Goal: Task Accomplishment & Management: Manage account settings

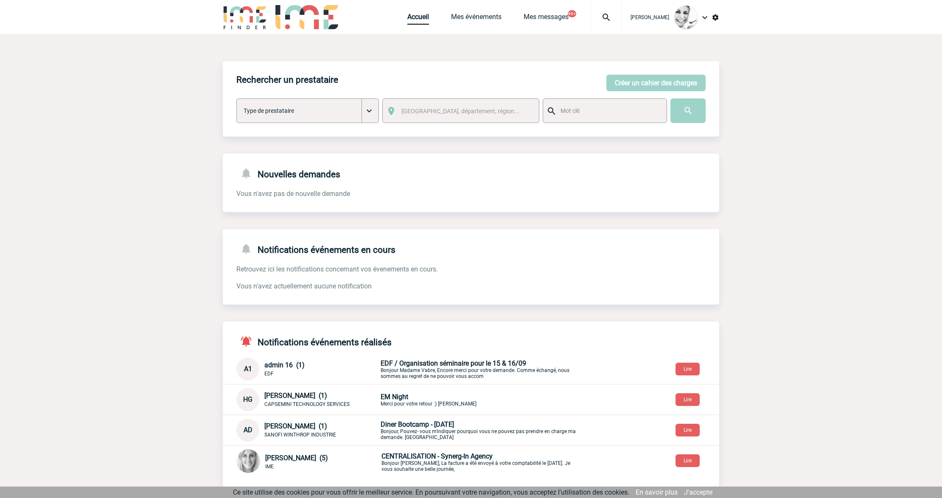
click at [613, 20] on img at bounding box center [606, 17] width 31 height 10
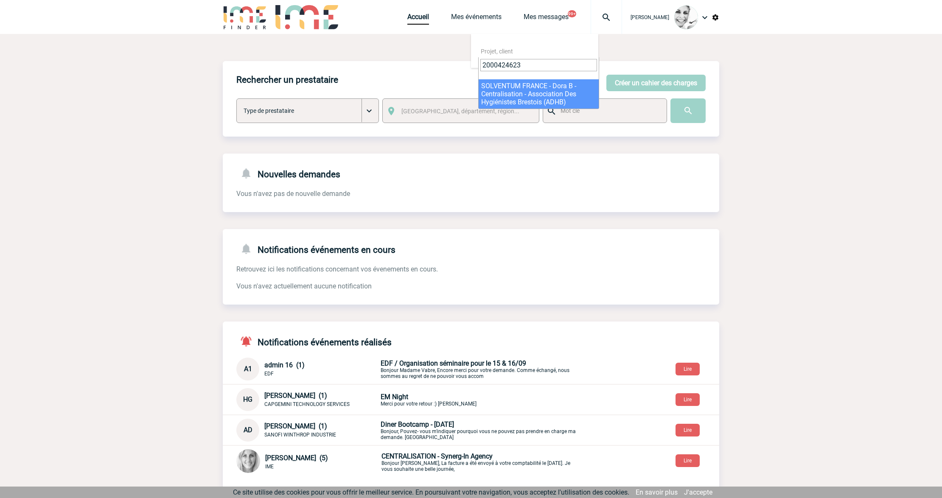
type input "2000424623"
select select "24124"
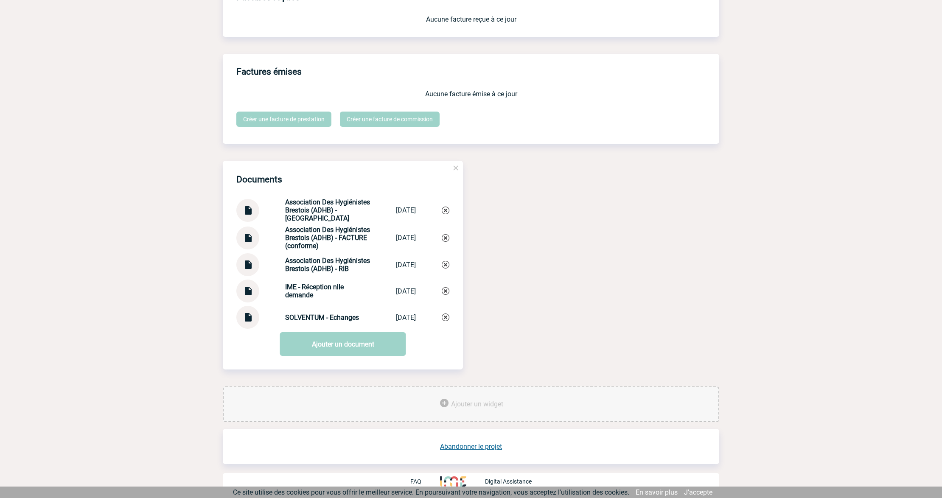
scroll to position [742, 0]
click at [249, 320] on img at bounding box center [247, 314] width 11 height 17
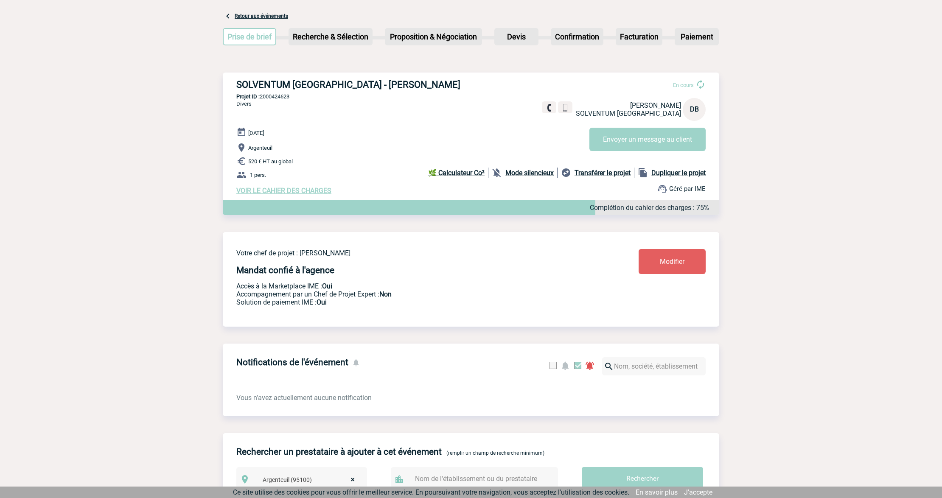
scroll to position [0, 0]
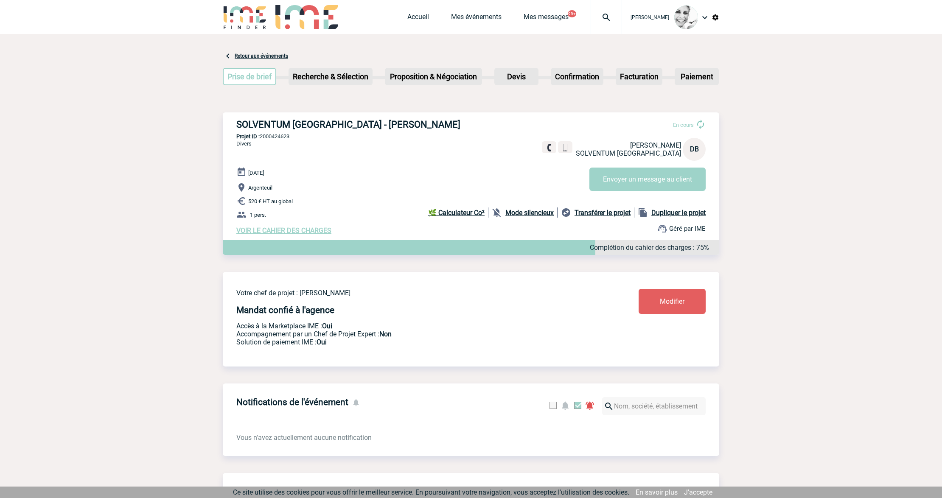
click at [609, 22] on div at bounding box center [605, 17] width 31 height 34
type input "2000424558"
select select "24059"
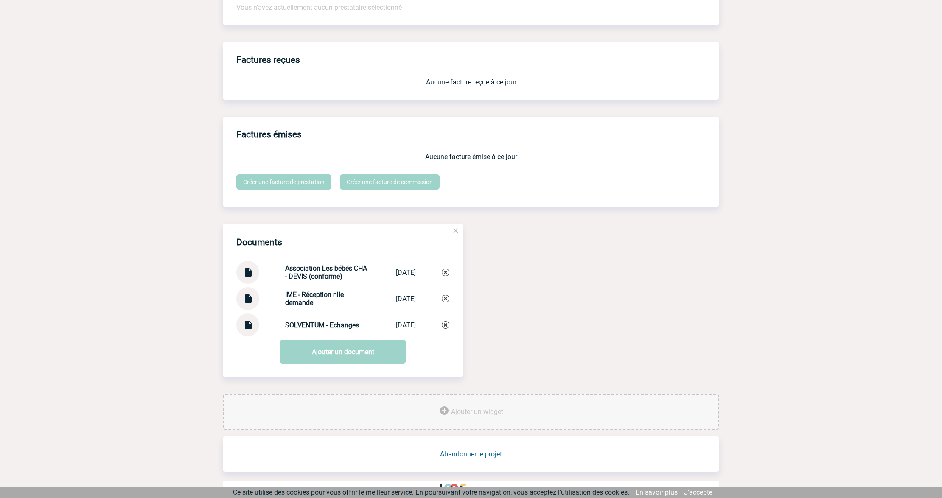
scroll to position [679, 0]
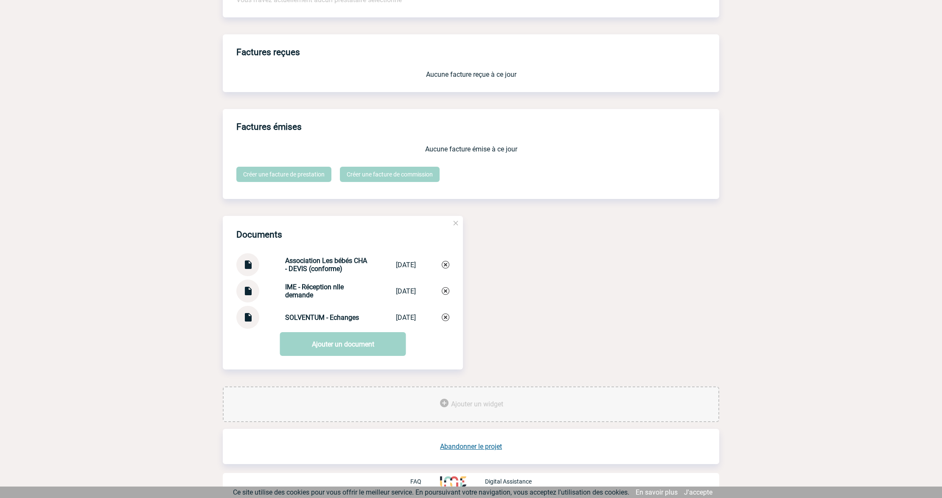
click at [248, 318] on img at bounding box center [247, 314] width 11 height 17
drag, startPoint x: 359, startPoint y: 318, endPoint x: 275, endPoint y: 318, distance: 84.0
click at [275, 318] on div "SOLVENTUM - Echanges SOLVENTUM - Ech... 23/06/2025" at bounding box center [342, 317] width 213 height 23
copy strong "SOLVENTUM - Echanges"
click at [455, 316] on div "Documents Association Les bébés CHA - DEVIS (conforme) Association Les... 23/06…" at bounding box center [343, 272] width 240 height 113
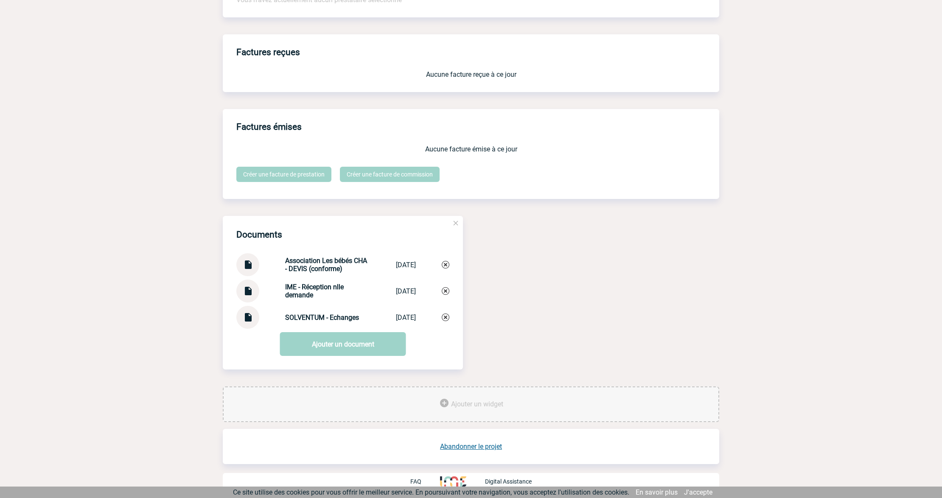
click at [447, 318] on img at bounding box center [446, 317] width 8 height 8
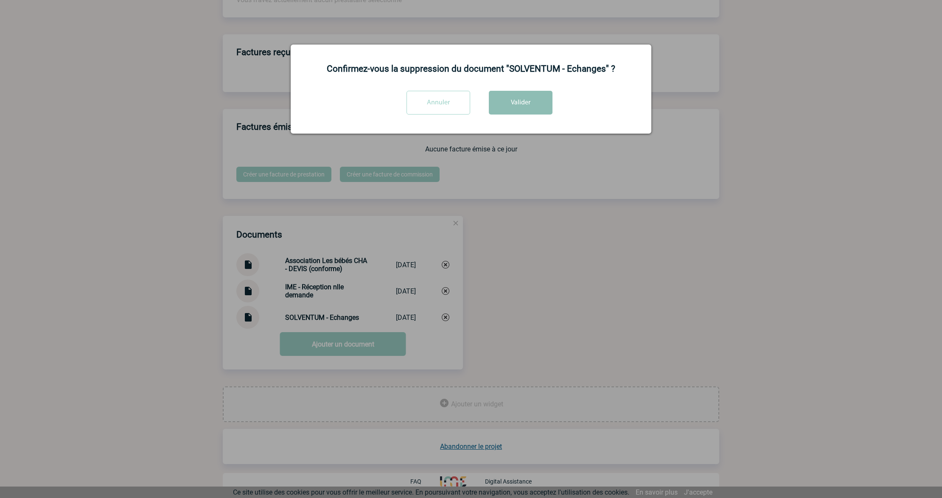
click at [528, 103] on button "Valider" at bounding box center [521, 103] width 64 height 24
click at [528, 345] on div at bounding box center [471, 249] width 942 height 498
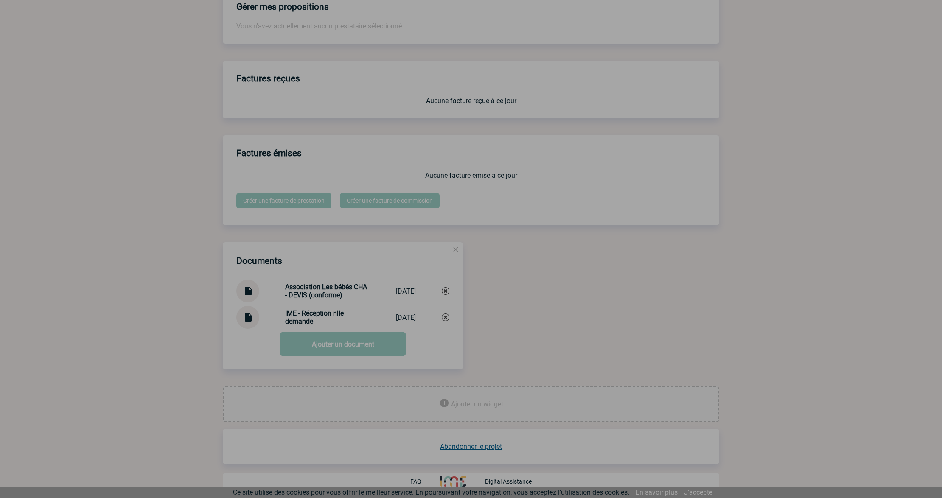
scroll to position [652, 0]
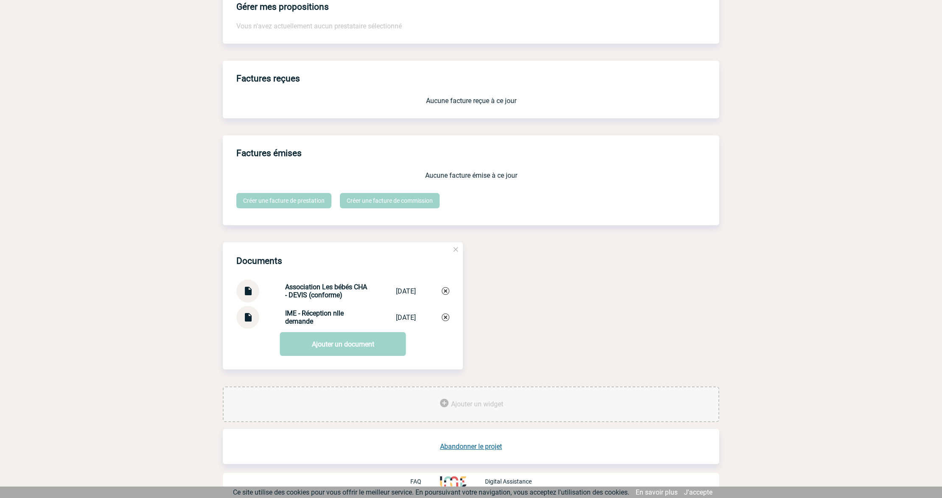
click at [350, 348] on link "Ajouter un document" at bounding box center [343, 344] width 126 height 24
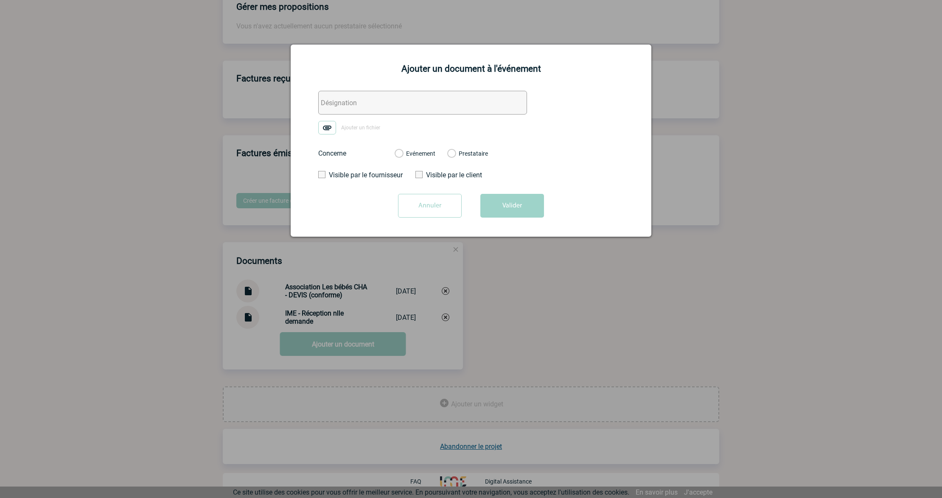
click at [338, 100] on input "text" at bounding box center [422, 103] width 209 height 24
paste input "SOLVENTUM - Echanges"
type input "SOLVENTUM - Echanges"
click at [332, 128] on img at bounding box center [327, 128] width 18 height 14
click at [0, 0] on input "Ajouter un fichier" at bounding box center [0, 0] width 0 height 0
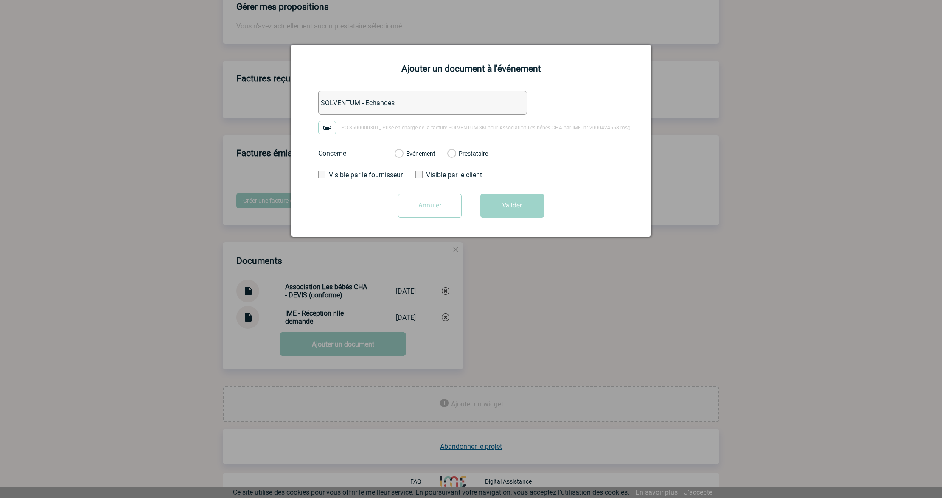
click at [404, 153] on div "Evénement" at bounding box center [414, 153] width 41 height 8
click at [403, 151] on label "Evénement" at bounding box center [398, 154] width 8 height 8
click at [0, 0] on input "Evénement" at bounding box center [0, 0] width 0 height 0
click at [521, 214] on button "Valider" at bounding box center [512, 206] width 64 height 24
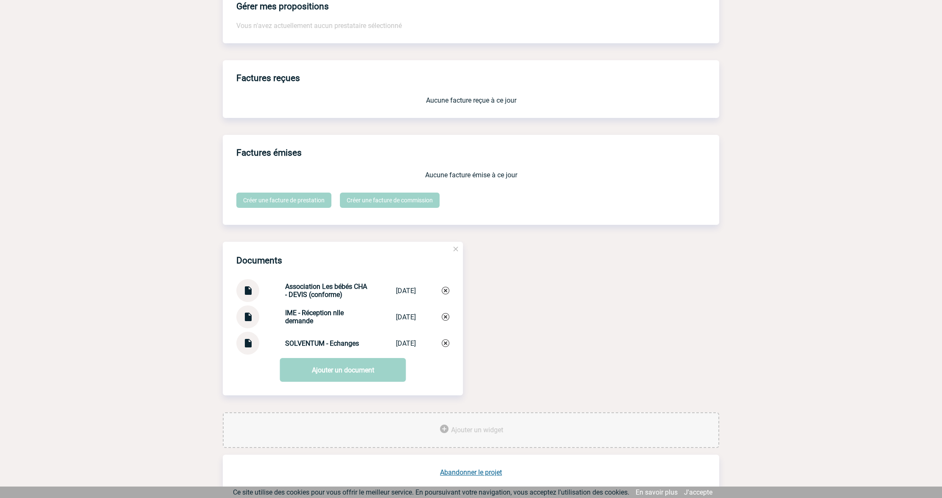
scroll to position [0, 0]
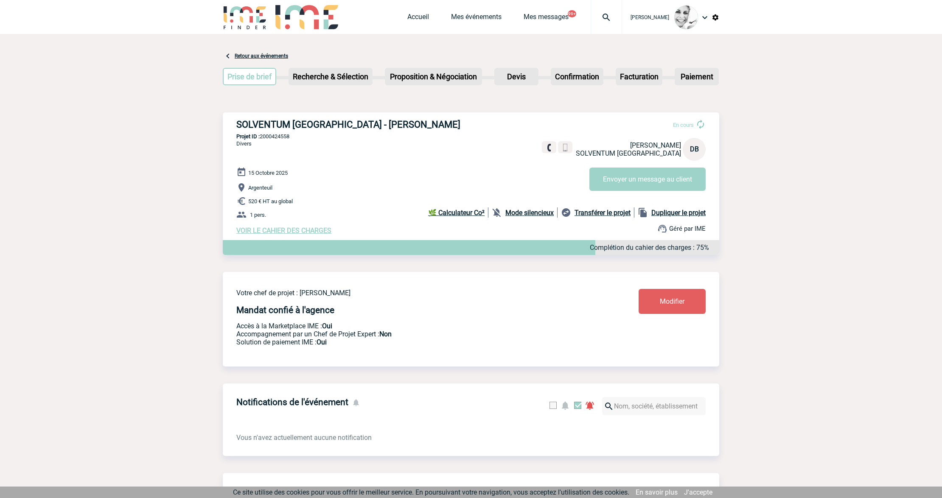
click at [615, 16] on img at bounding box center [606, 17] width 31 height 10
type input "2000424623"
select select "24124"
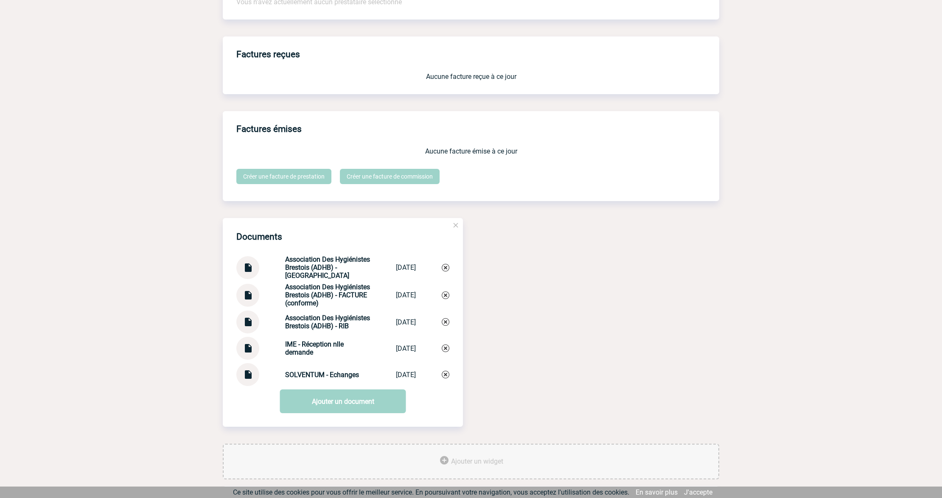
scroll to position [679, 0]
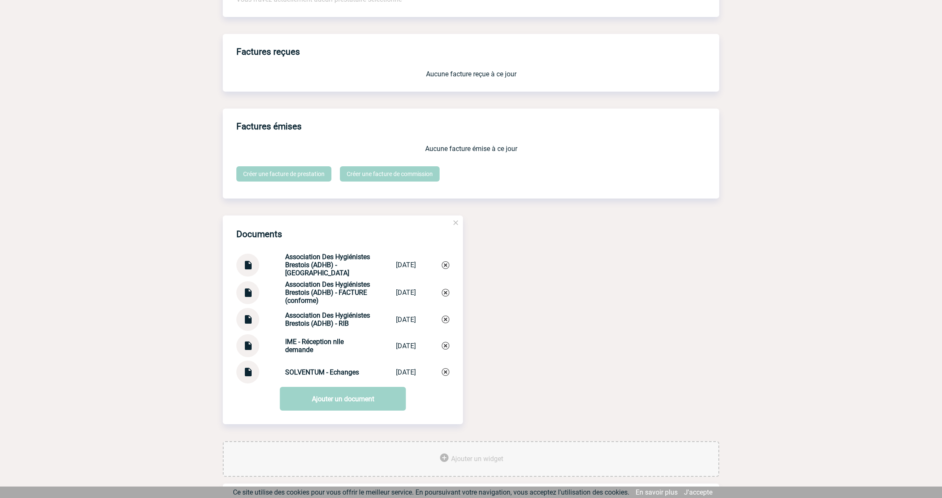
click at [246, 377] on img at bounding box center [247, 369] width 11 height 17
click at [252, 298] on img at bounding box center [247, 289] width 11 height 17
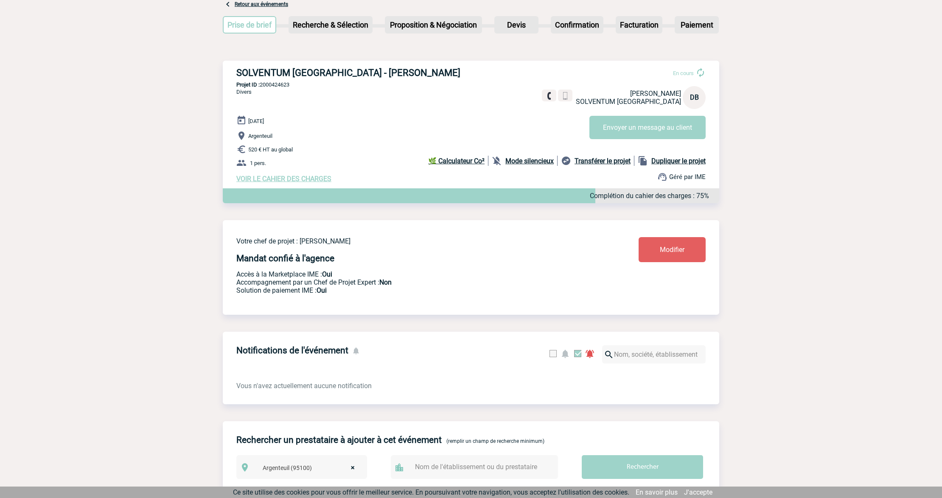
scroll to position [0, 0]
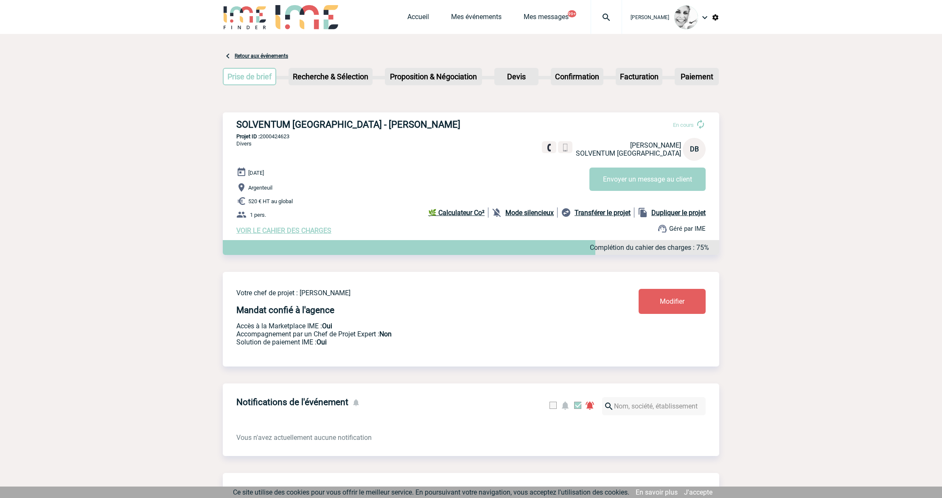
click at [285, 230] on span "VOIR LE CAHIER DES CHARGES" at bounding box center [283, 230] width 95 height 8
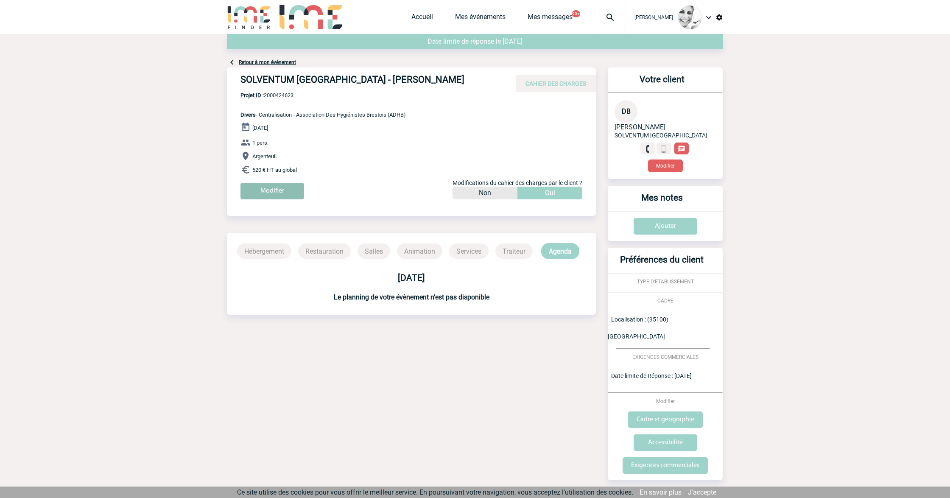
click at [268, 185] on input "Modifier" at bounding box center [272, 191] width 64 height 17
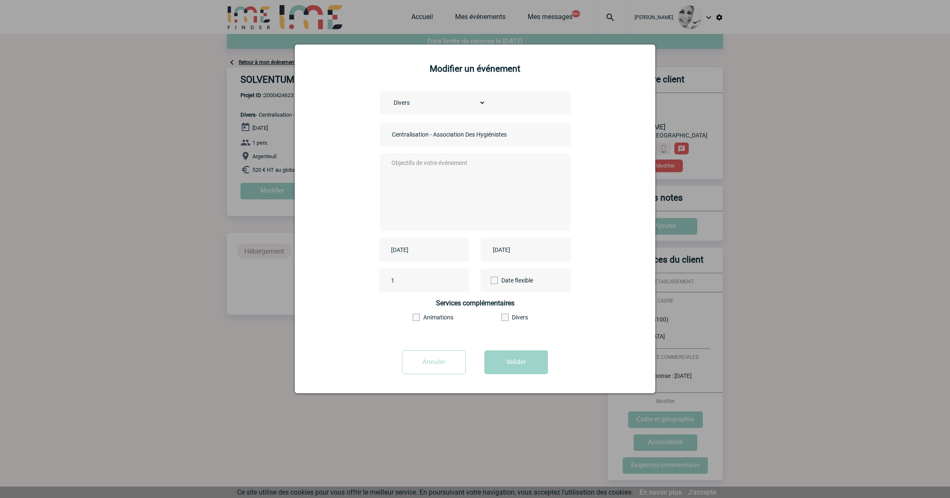
click at [418, 248] on input "2025-10-14" at bounding box center [418, 249] width 59 height 11
click at [397, 268] on link "Précédent" at bounding box center [397, 264] width 13 height 13
click at [413, 329] on link "16" at bounding box center [416, 330] width 16 height 15
type input "2025-09-16"
drag, startPoint x: 413, startPoint y: 329, endPoint x: 533, endPoint y: 277, distance: 131.4
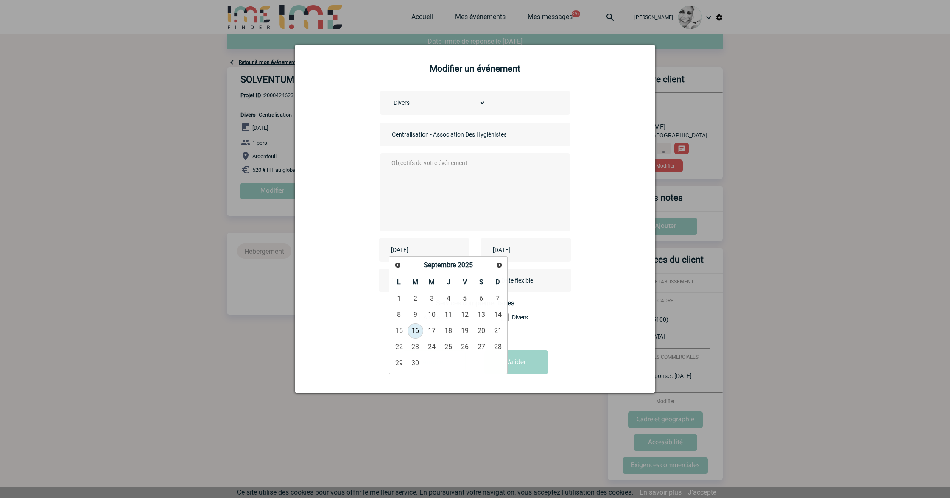
click at [414, 329] on link "16" at bounding box center [416, 330] width 16 height 15
click at [528, 255] on input "2025-10-14" at bounding box center [520, 249] width 59 height 11
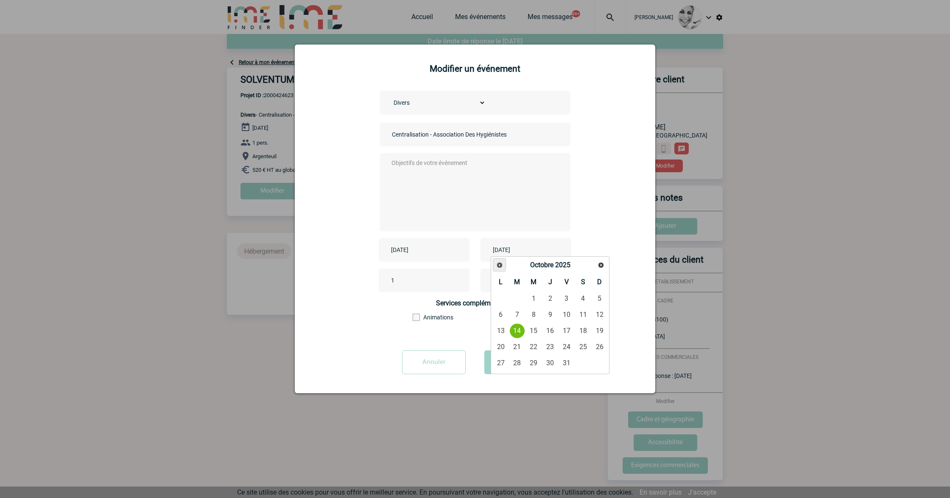
click at [501, 269] on link "Précédent" at bounding box center [499, 264] width 13 height 13
click at [517, 331] on link "16" at bounding box center [517, 330] width 16 height 15
type input "2025-09-16"
click at [458, 138] on input "Centralisation - Association Des Hygiénistes Brestois (ADHB)" at bounding box center [449, 134] width 119 height 11
click at [456, 163] on textarea at bounding box center [473, 191] width 168 height 68
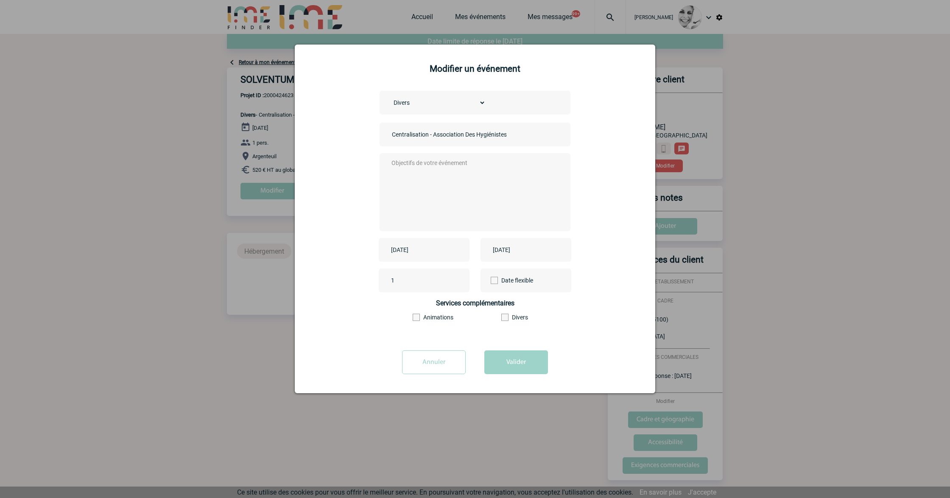
paste textarea "Centralisation - Association Des Hygiénistes Brestois (ADHB)"
type textarea "Centralisation - Association Des Hygiénistes Brestois (ADHB)"
click at [512, 372] on button "Valider" at bounding box center [516, 362] width 64 height 24
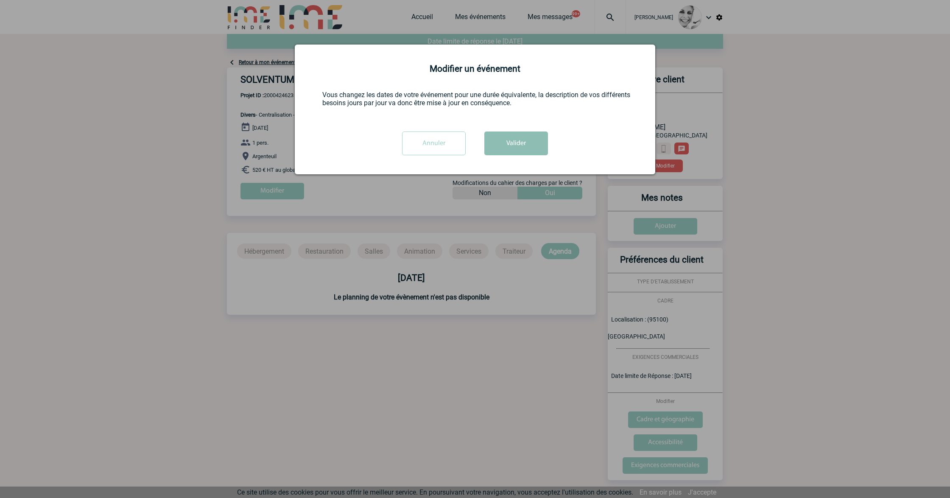
click at [518, 131] on button "Valider" at bounding box center [516, 143] width 64 height 24
click at [528, 146] on div at bounding box center [475, 249] width 950 height 498
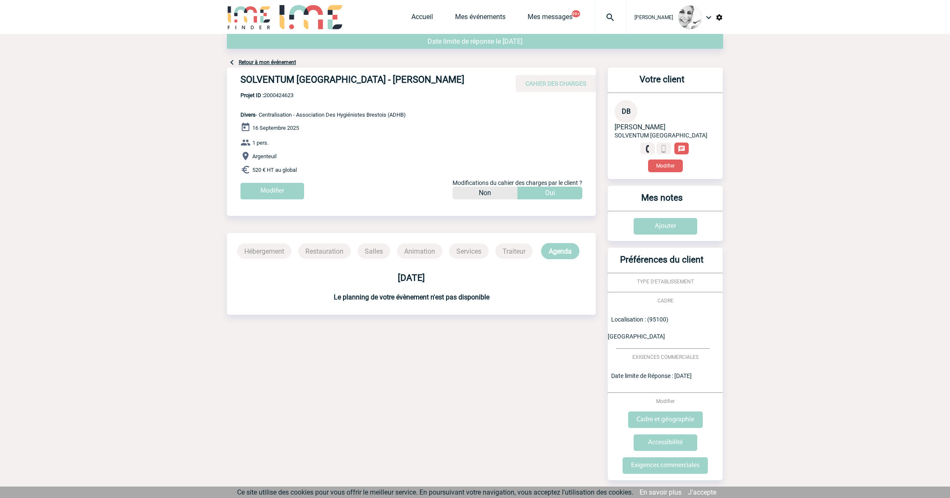
click at [262, 63] on link "Retour à mon événement" at bounding box center [267, 62] width 57 height 6
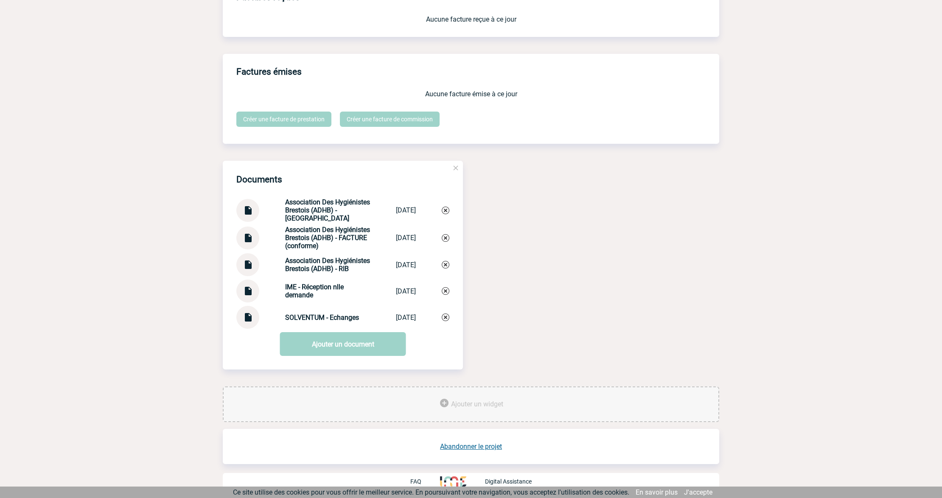
click at [248, 264] on img at bounding box center [247, 261] width 11 height 17
